Goal: Use online tool/utility: Utilize a website feature to perform a specific function

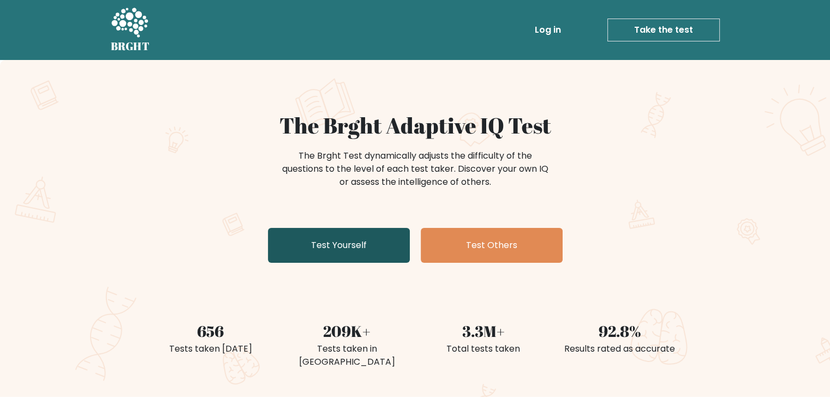
click at [375, 243] on link "Test Yourself" at bounding box center [339, 245] width 142 height 35
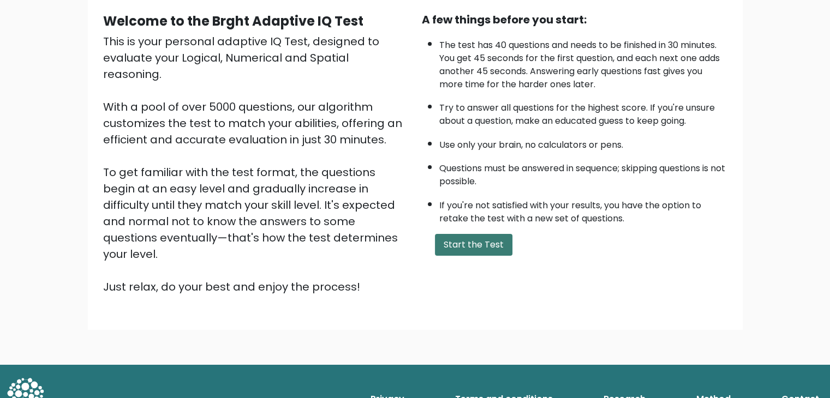
scroll to position [101, 0]
click at [471, 233] on button "Start the Test" at bounding box center [473, 244] width 77 height 22
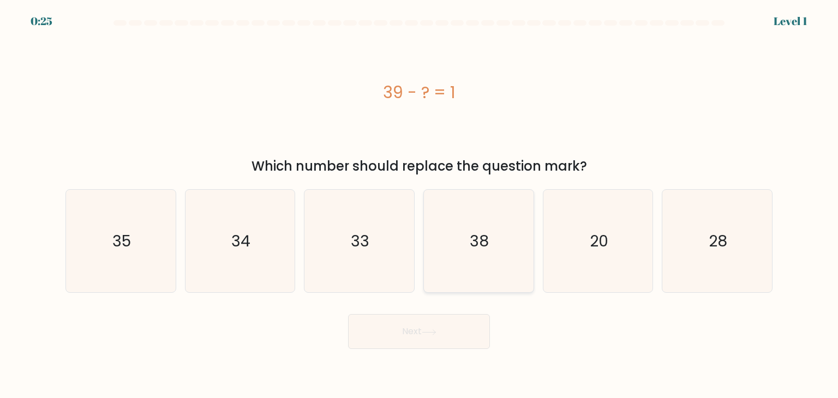
click at [471, 232] on text "38" at bounding box center [479, 241] width 19 height 22
click at [419, 205] on input "d. 38" at bounding box center [419, 201] width 1 height 5
radio input "true"
click at [441, 333] on button "Next" at bounding box center [419, 331] width 142 height 35
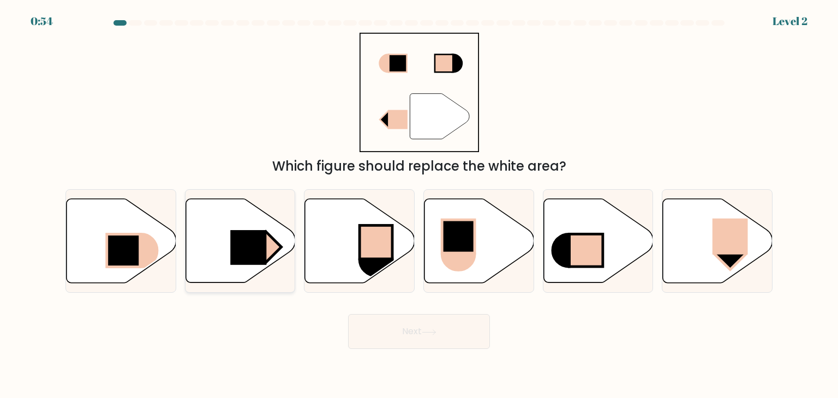
click at [244, 246] on rect at bounding box center [248, 247] width 36 height 35
click at [419, 205] on input "b." at bounding box center [419, 201] width 1 height 5
radio input "true"
click at [423, 331] on button "Next" at bounding box center [419, 331] width 142 height 35
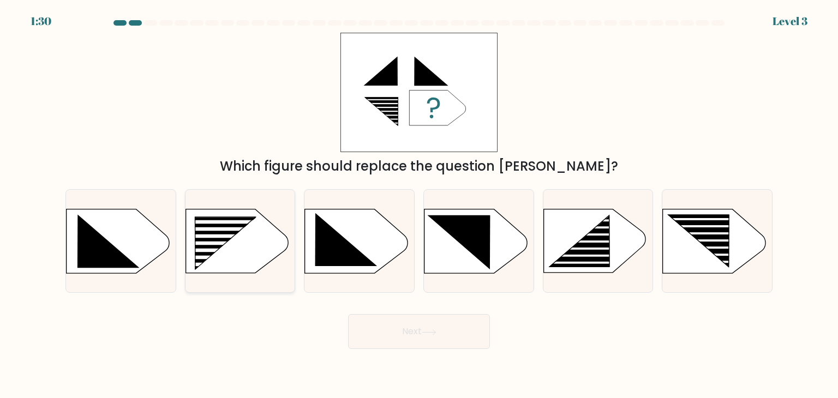
click at [225, 251] on rect at bounding box center [216, 251] width 87 height 4
click at [419, 205] on input "b." at bounding box center [419, 201] width 1 height 5
radio input "true"
click at [418, 325] on button "Next" at bounding box center [419, 331] width 142 height 35
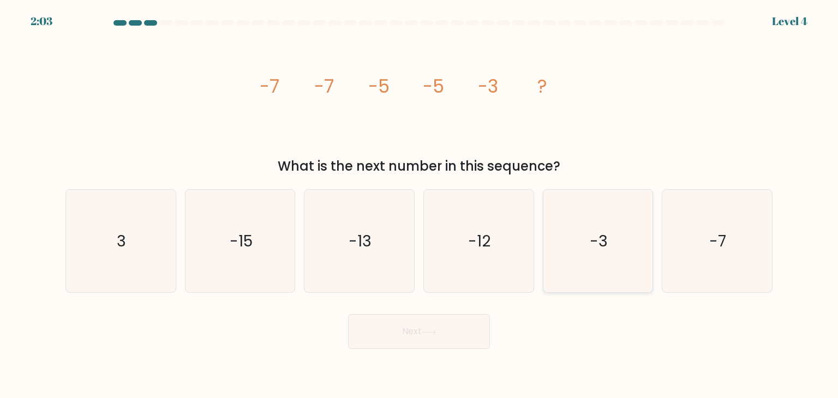
click at [578, 234] on icon "-3" at bounding box center [598, 241] width 103 height 103
click at [419, 205] on input "e. -3" at bounding box center [419, 201] width 1 height 5
radio input "true"
click at [445, 329] on button "Next" at bounding box center [419, 331] width 142 height 35
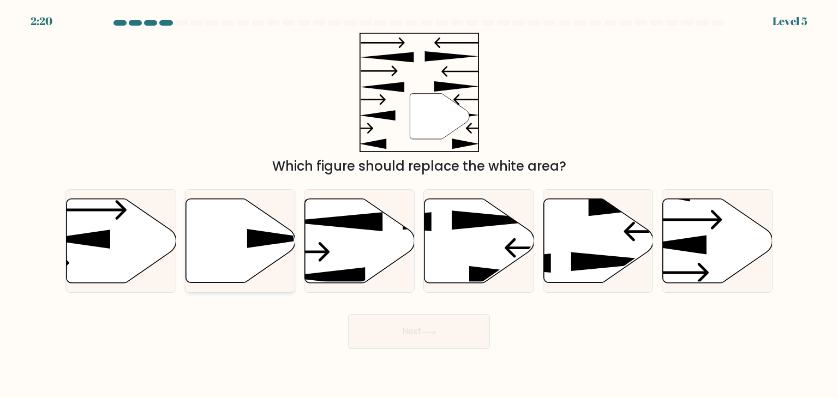
click at [245, 245] on icon at bounding box center [240, 241] width 110 height 84
click at [419, 205] on input "b." at bounding box center [419, 201] width 1 height 5
radio input "true"
click at [401, 337] on button "Next" at bounding box center [419, 331] width 142 height 35
